Goal: Information Seeking & Learning: Learn about a topic

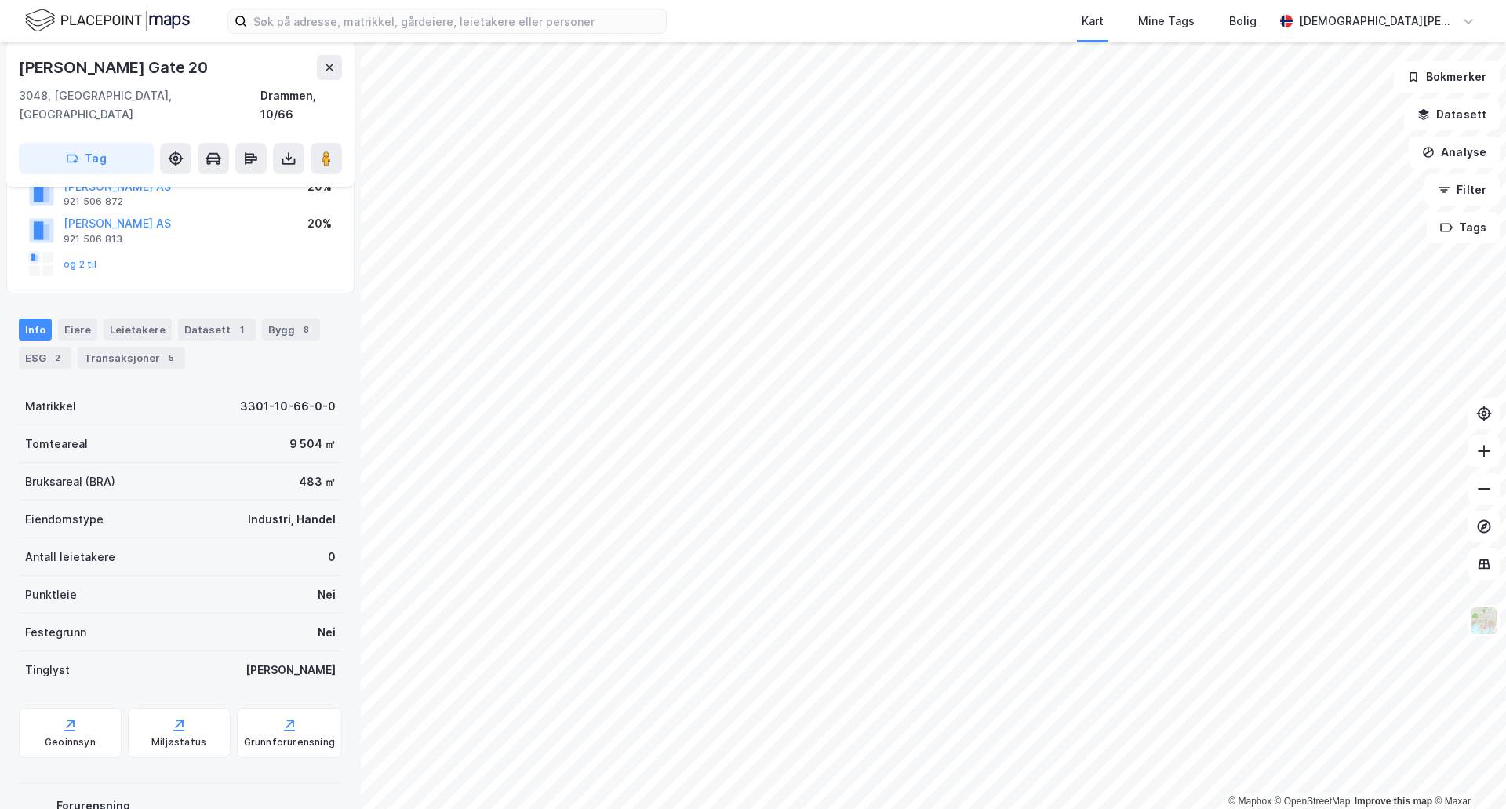
scroll to position [253, 0]
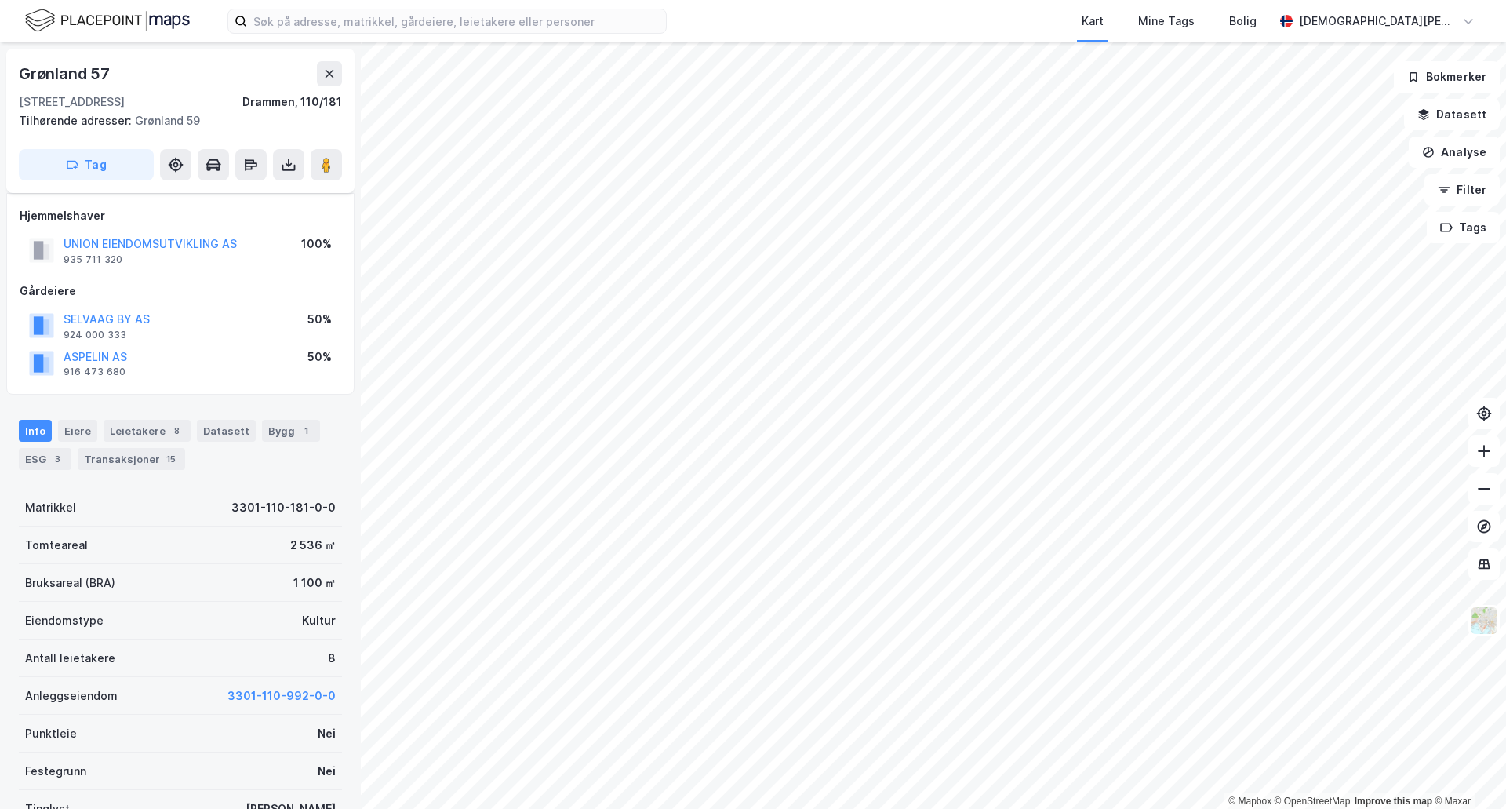
scroll to position [101, 0]
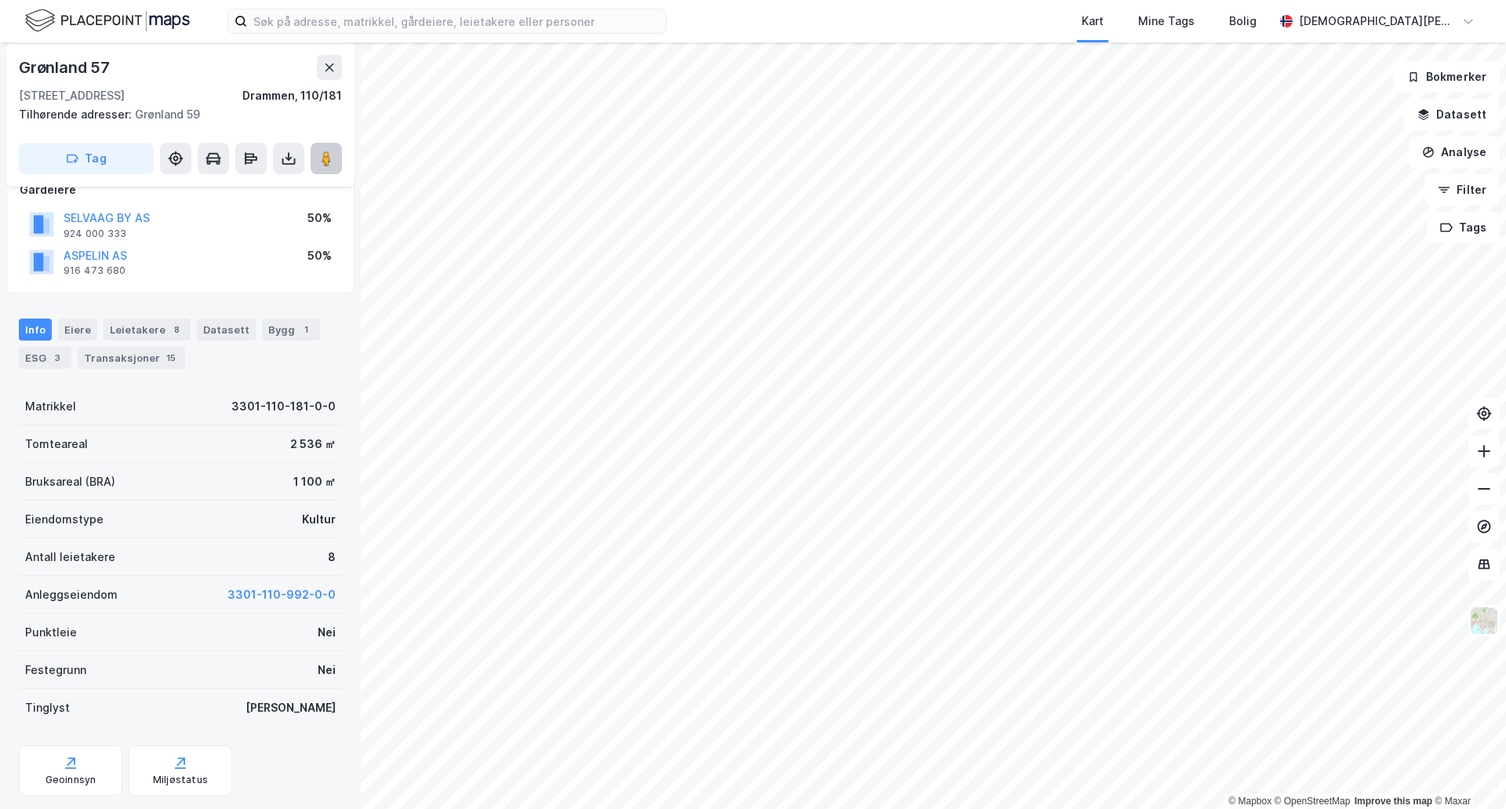
click at [331, 162] on image at bounding box center [326, 159] width 9 height 16
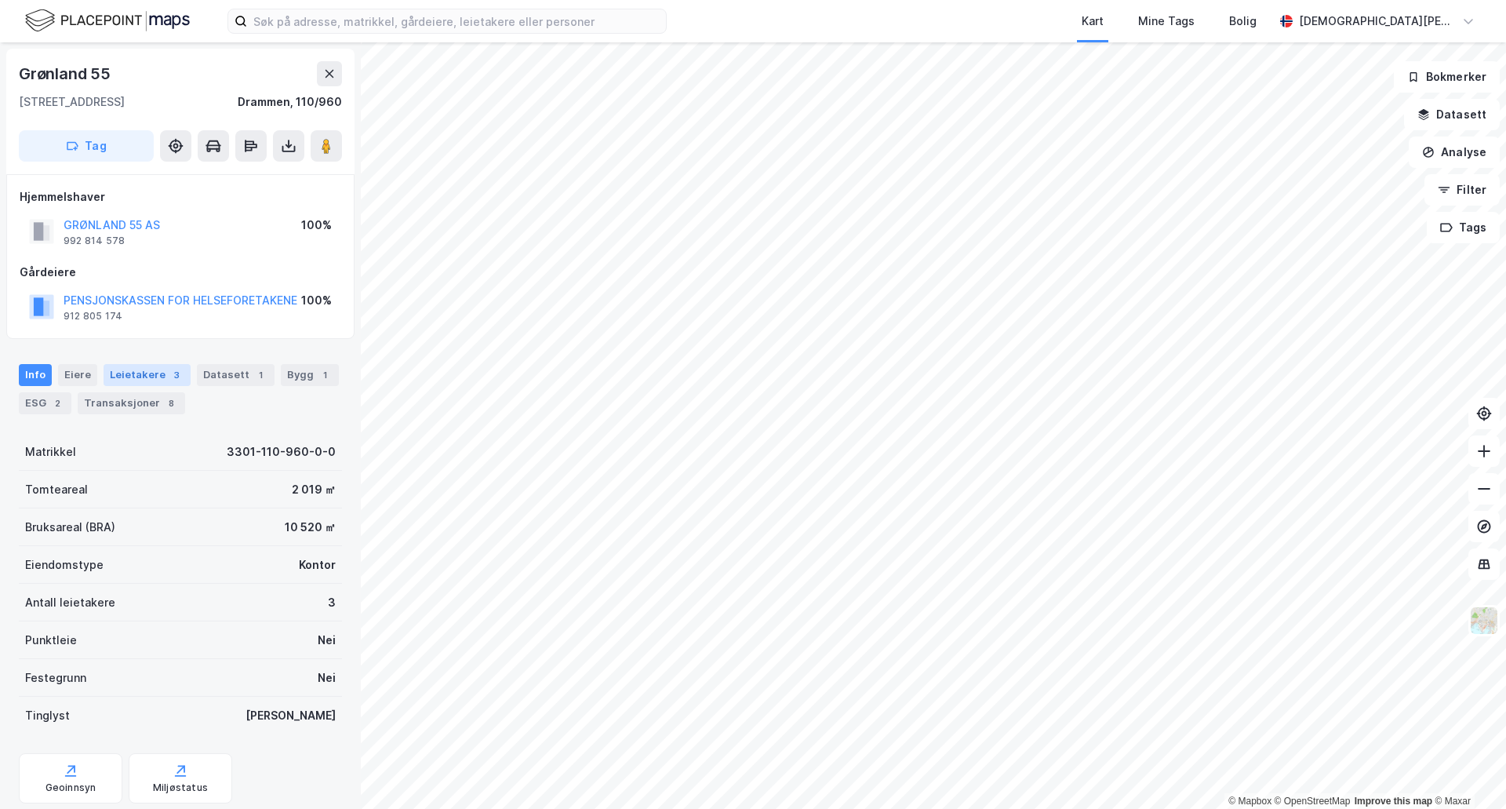
click at [169, 380] on div "3" at bounding box center [177, 375] width 16 height 16
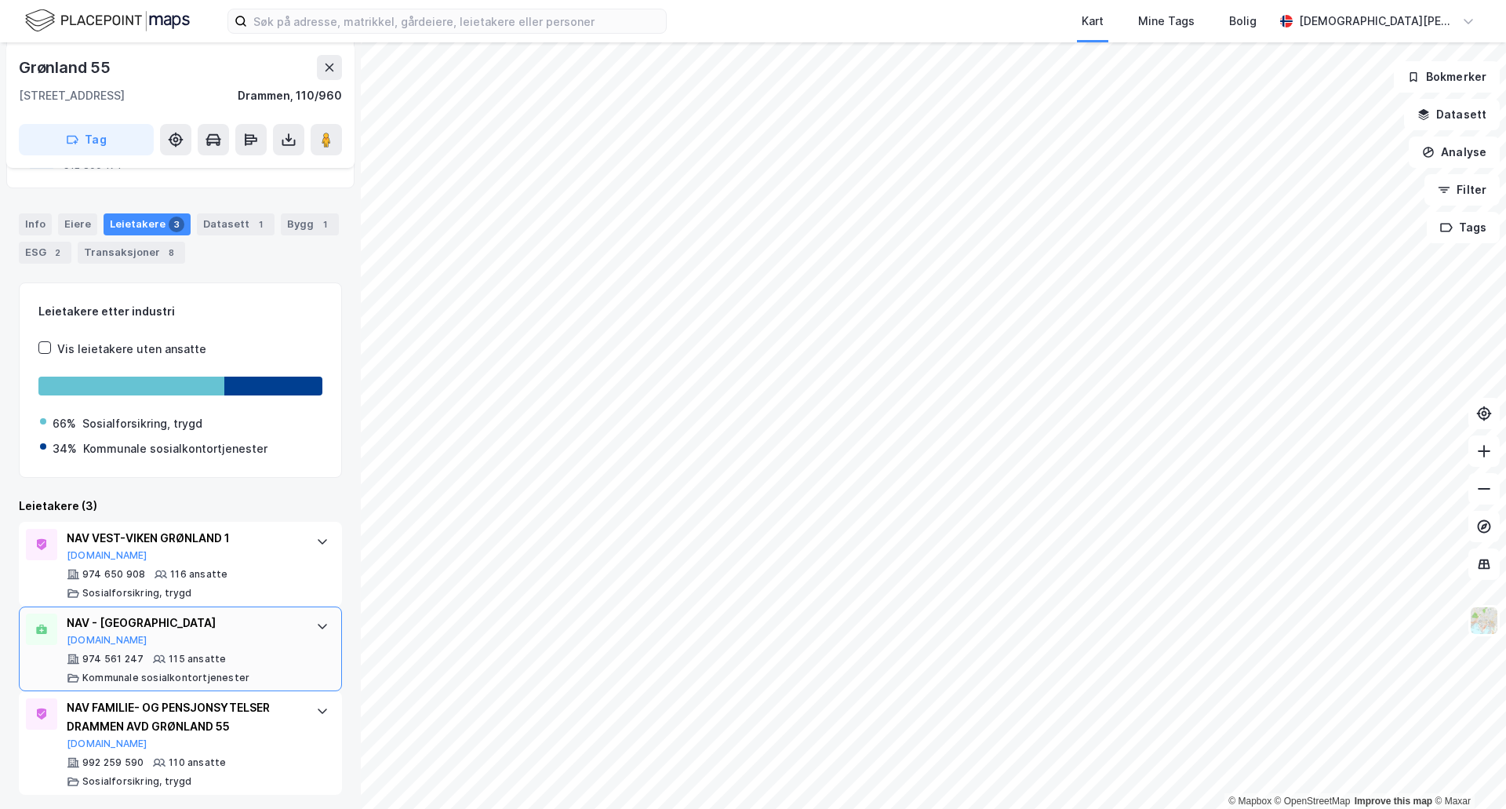
scroll to position [155, 0]
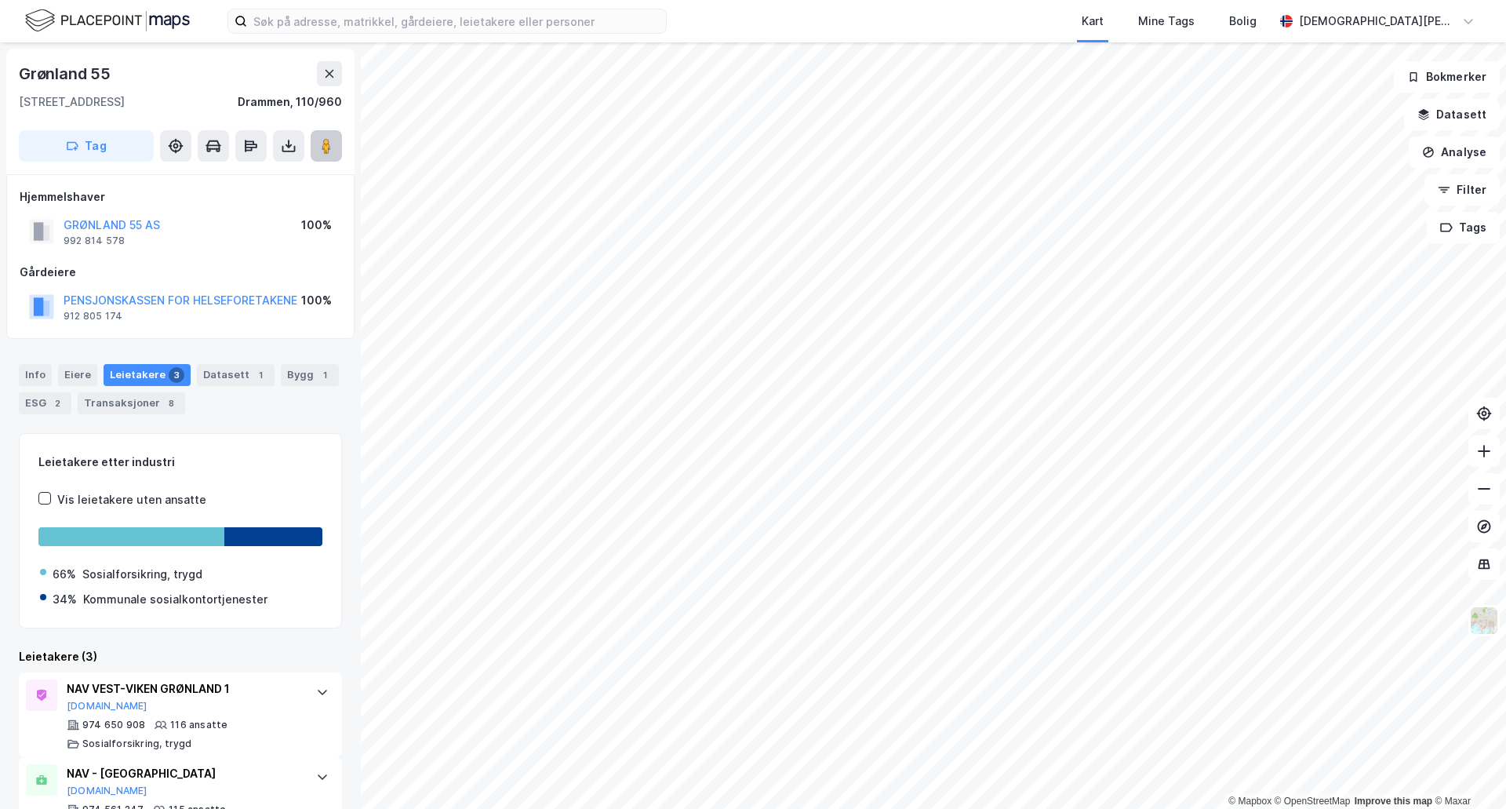
click at [314, 143] on button at bounding box center [326, 145] width 31 height 31
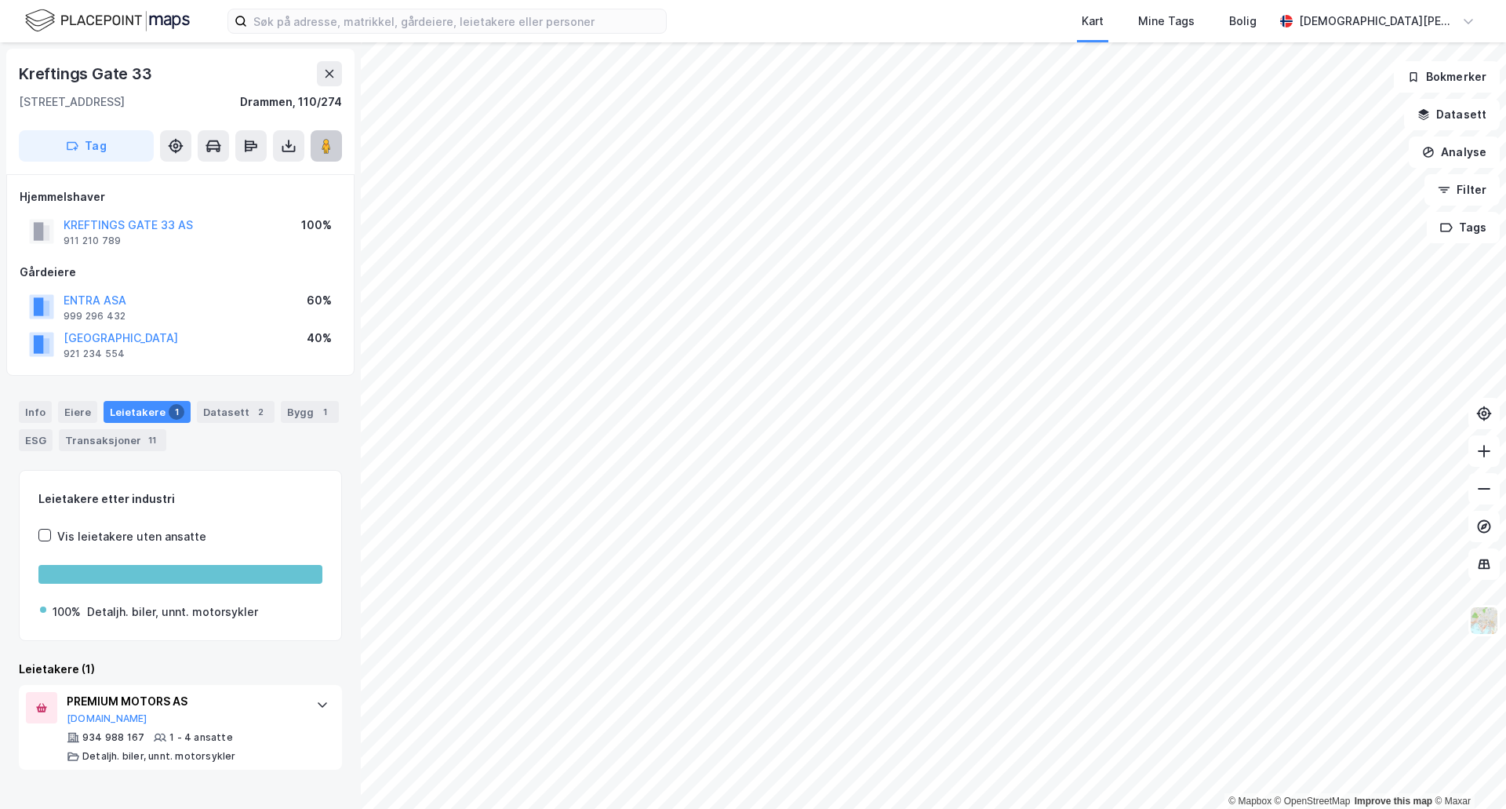
drag, startPoint x: 344, startPoint y: 150, endPoint x: 333, endPoint y: 150, distance: 10.2
click at [343, 150] on div "Kreftings Gate [STREET_ADDRESS]" at bounding box center [180, 112] width 348 height 126
click at [326, 150] on image at bounding box center [326, 146] width 9 height 16
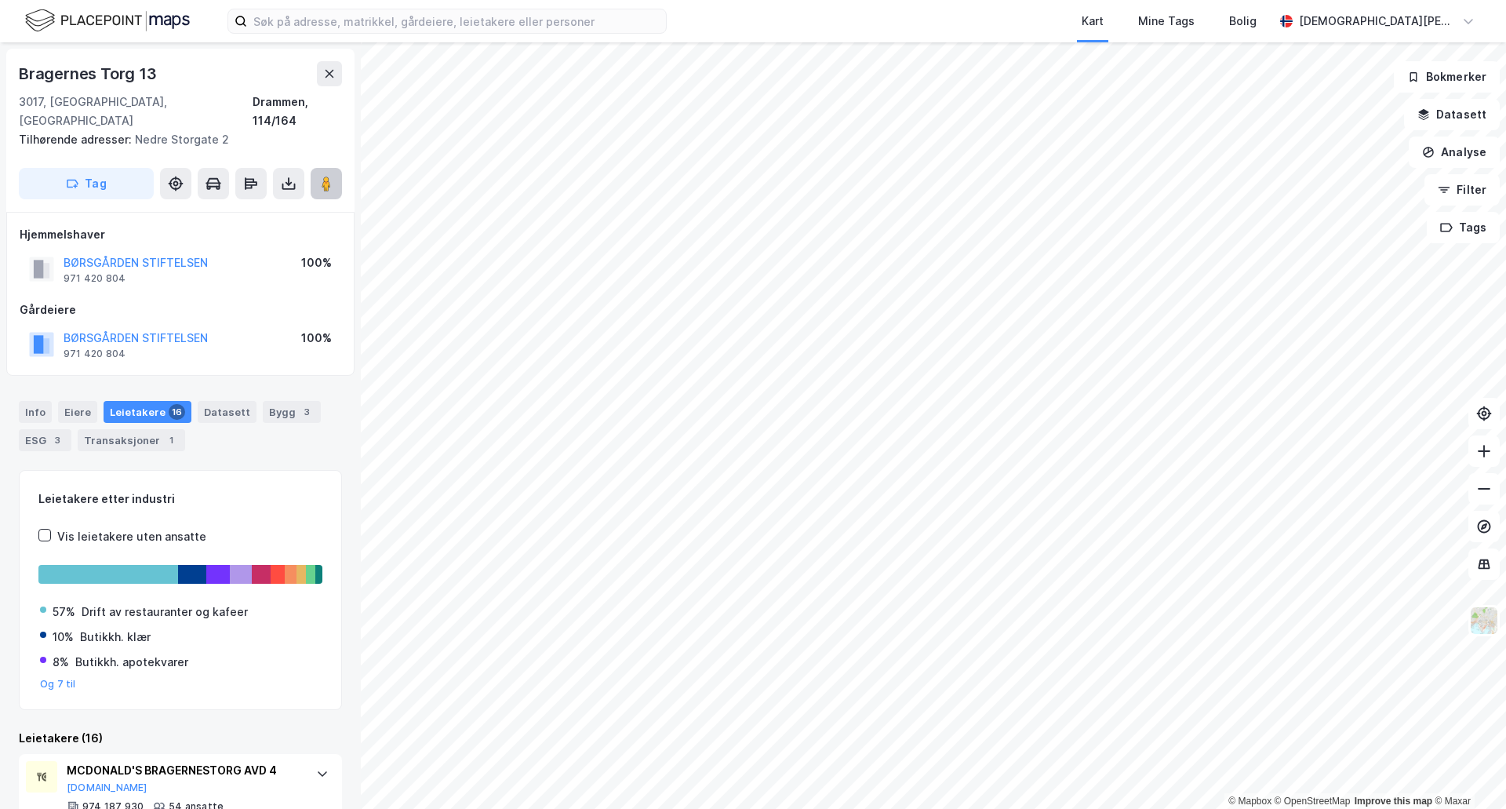
click at [318, 168] on button at bounding box center [326, 183] width 31 height 31
